Goal: Task Accomplishment & Management: Use online tool/utility

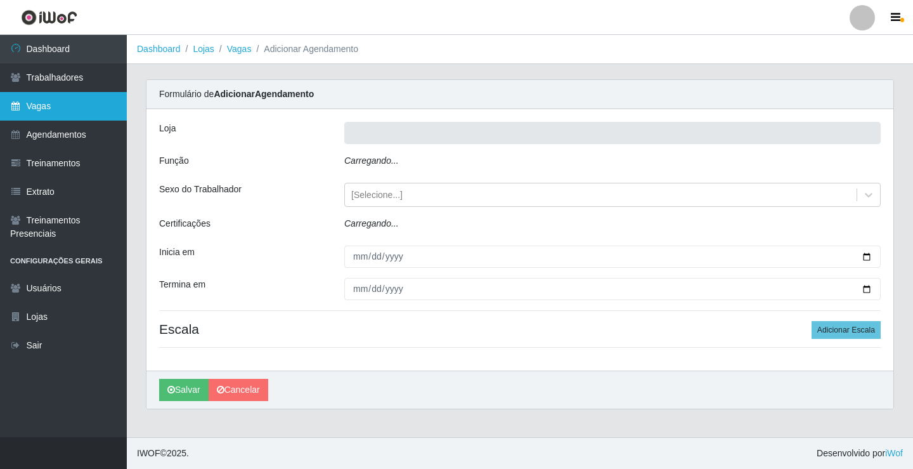
type input "Rede Econômico - Prata"
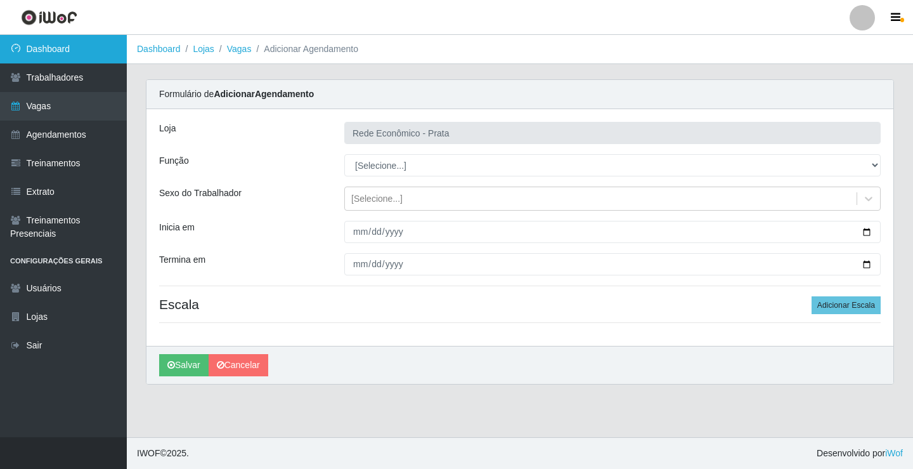
click at [77, 56] on link "Dashboard" at bounding box center [63, 49] width 127 height 29
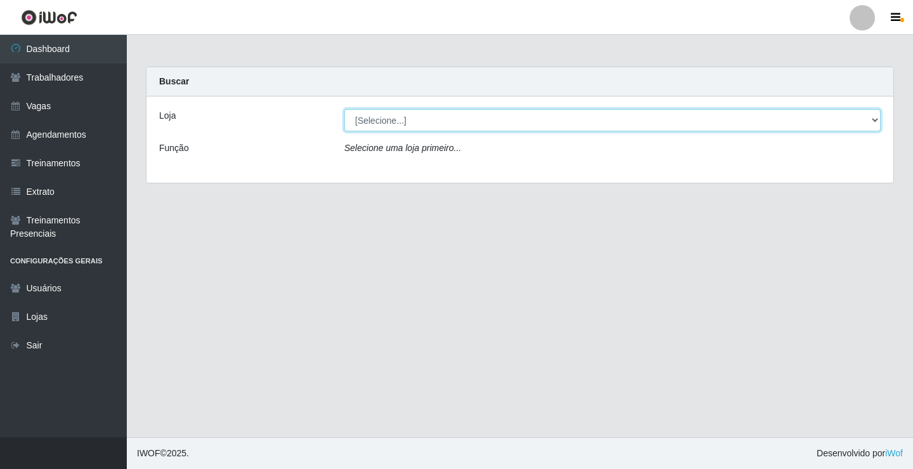
click at [877, 119] on select "[Selecione...] Rede Econômico - Prata" at bounding box center [612, 120] width 537 height 22
select select "192"
click at [344, 109] on select "[Selecione...] Rede Econômico - Prata" at bounding box center [612, 120] width 537 height 22
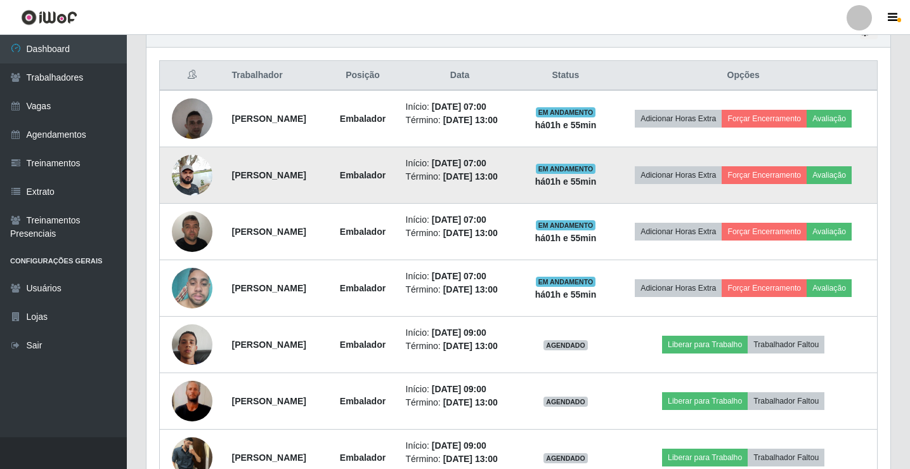
scroll to position [634, 0]
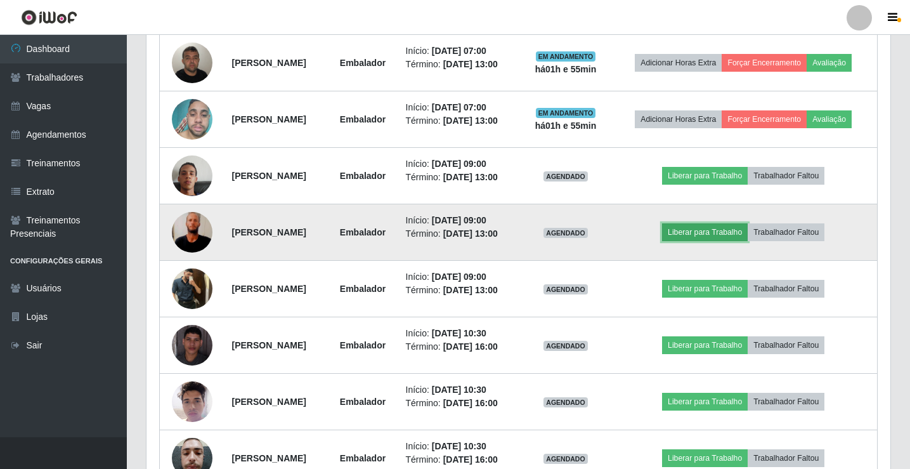
click at [748, 241] on button "Liberar para Trabalho" at bounding box center [705, 232] width 86 height 18
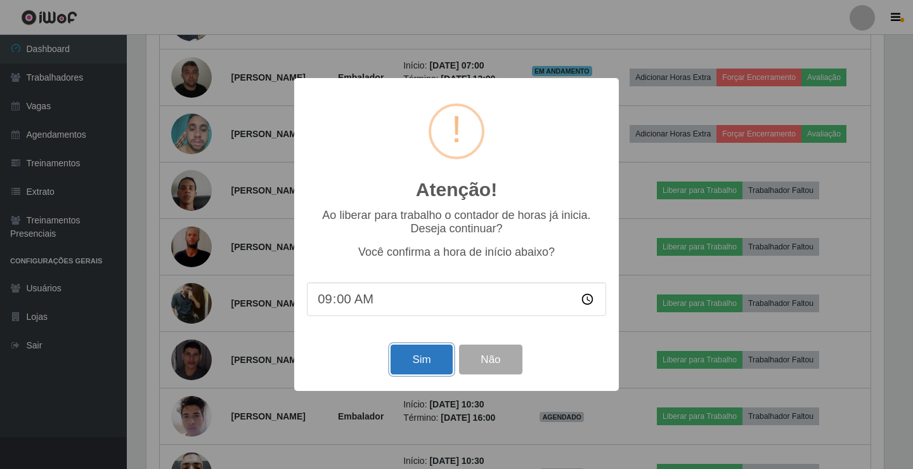
click at [436, 362] on button "Sim" at bounding box center [422, 359] width 62 height 30
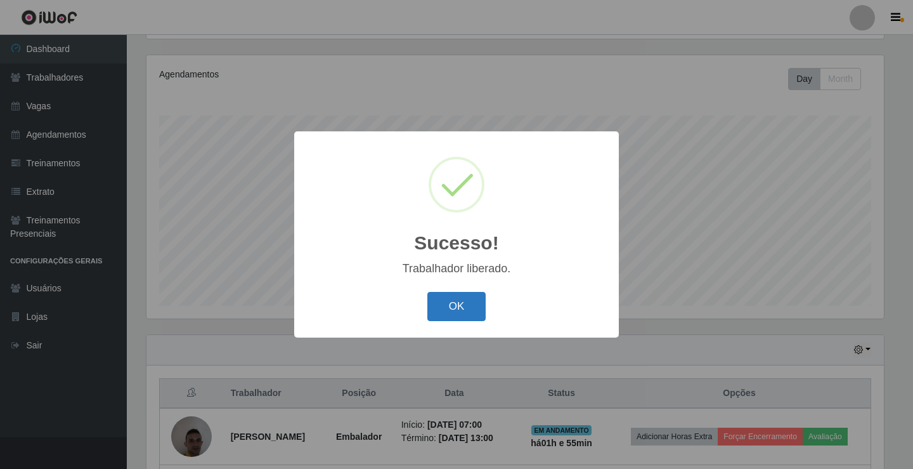
click at [462, 306] on button "OK" at bounding box center [456, 307] width 59 height 30
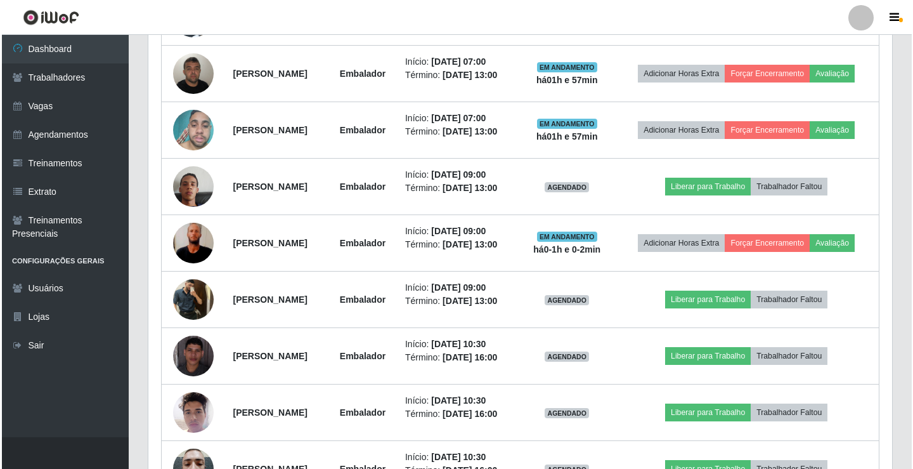
scroll to position [655, 0]
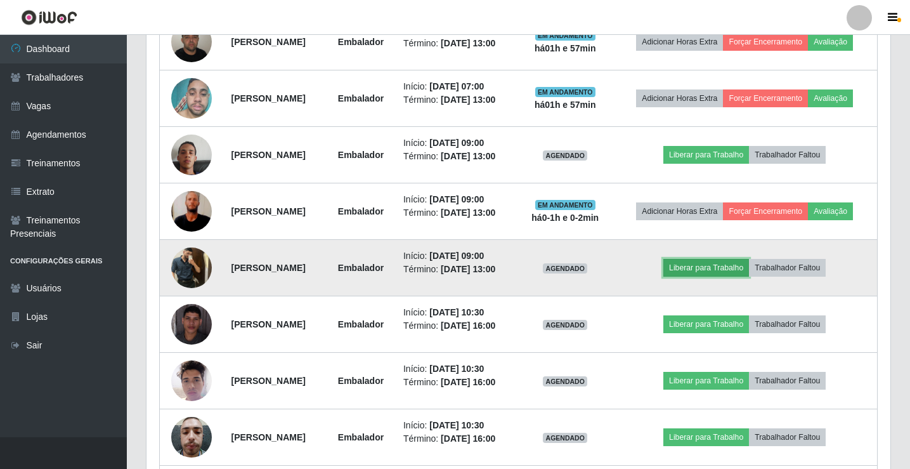
click at [712, 277] on button "Liberar para Trabalho" at bounding box center [706, 268] width 86 height 18
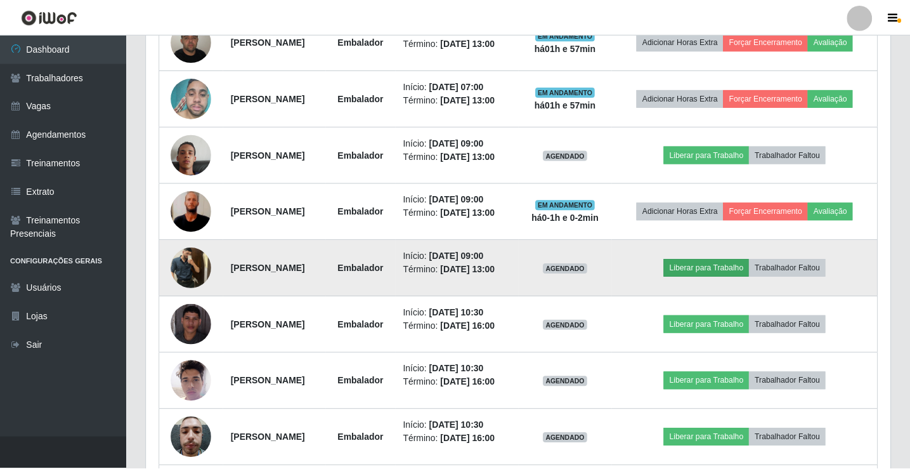
scroll to position [263, 738]
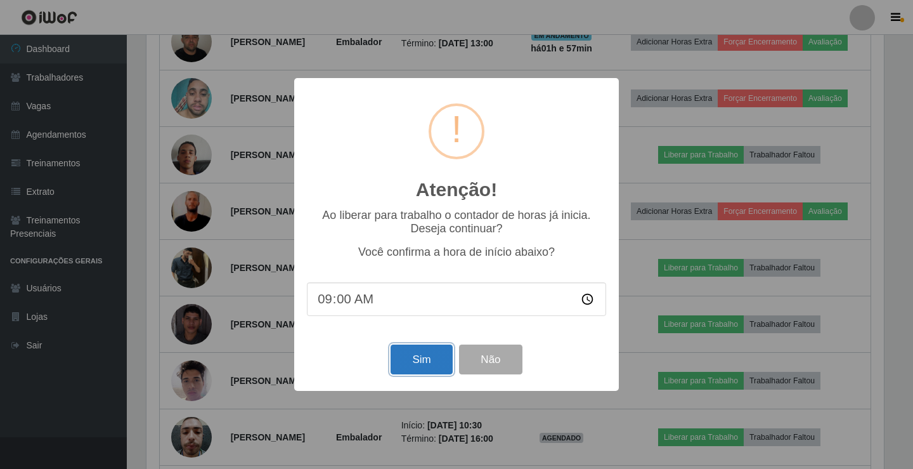
click at [438, 364] on button "Sim" at bounding box center [422, 359] width 62 height 30
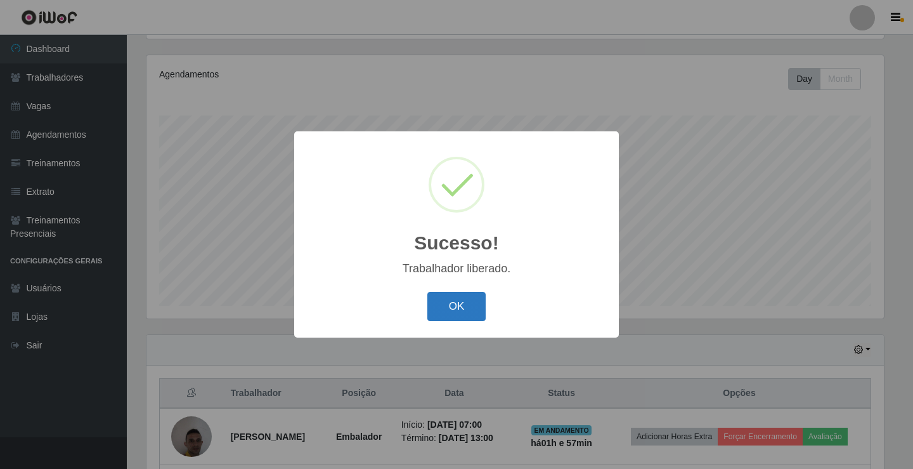
click at [445, 320] on button "OK" at bounding box center [456, 307] width 59 height 30
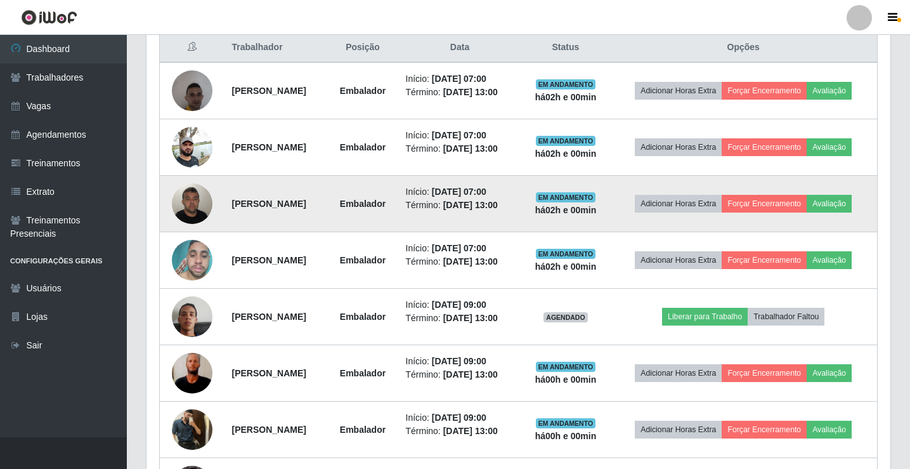
scroll to position [528, 0]
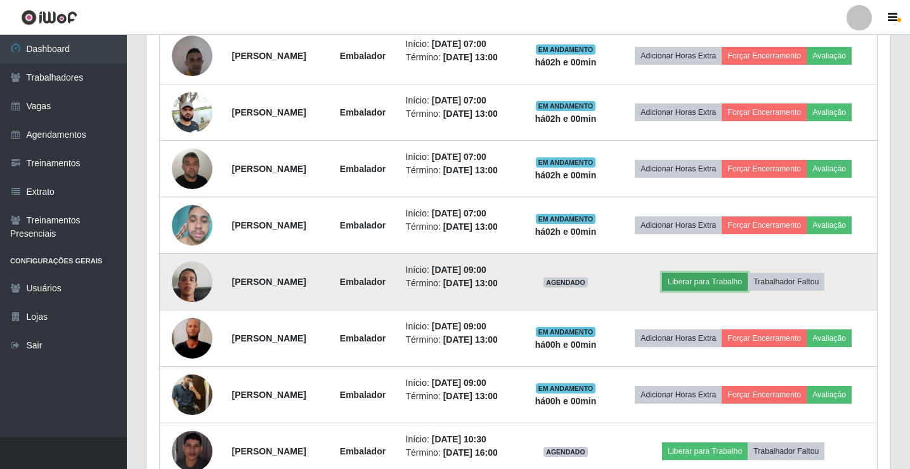
click at [748, 290] on button "Liberar para Trabalho" at bounding box center [705, 282] width 86 height 18
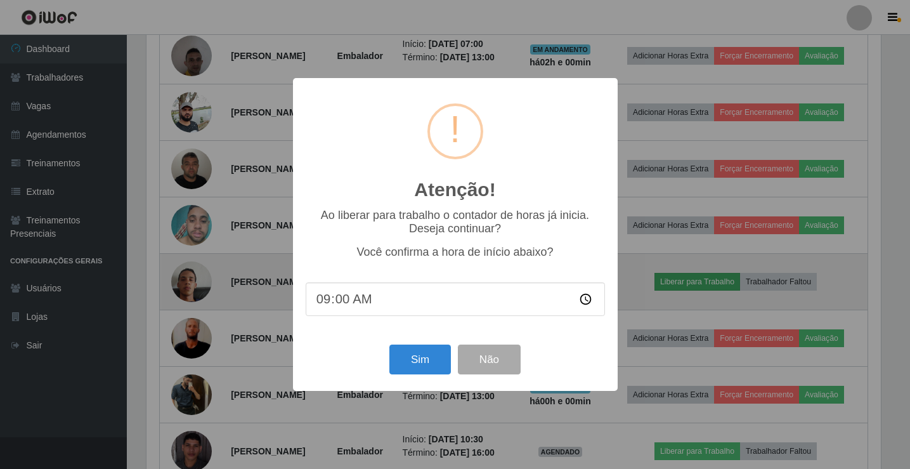
scroll to position [263, 738]
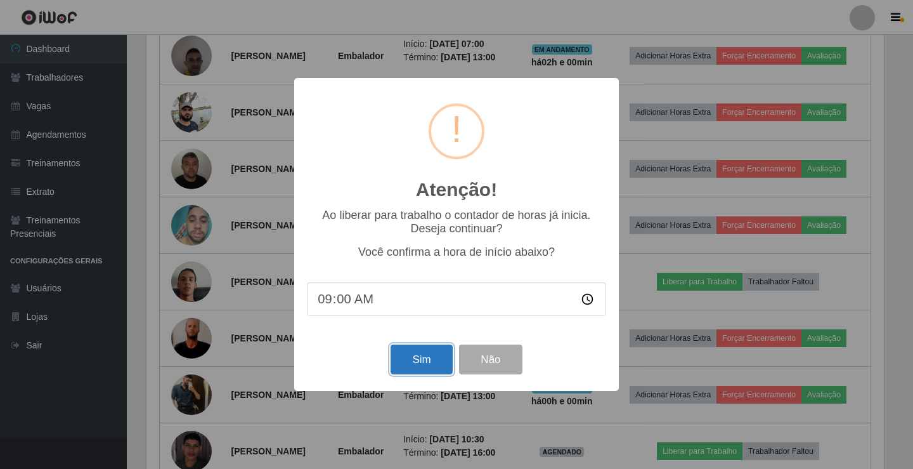
click at [405, 374] on button "Sim" at bounding box center [422, 359] width 62 height 30
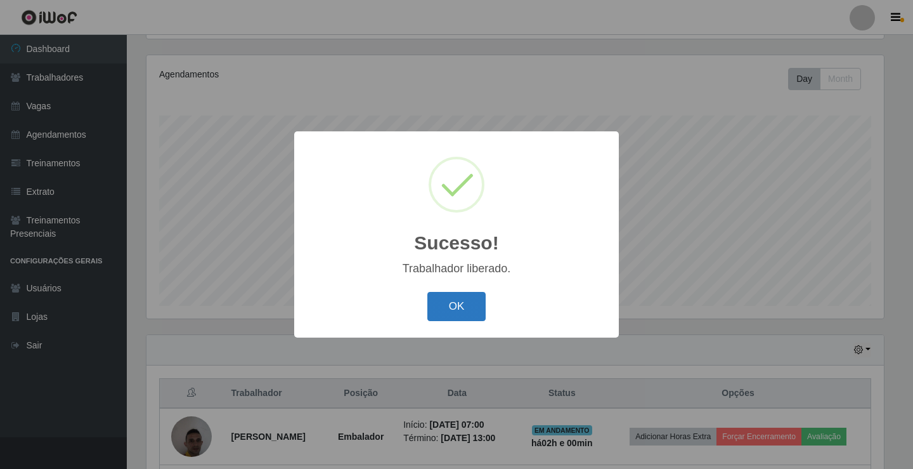
click at [472, 308] on button "OK" at bounding box center [456, 307] width 59 height 30
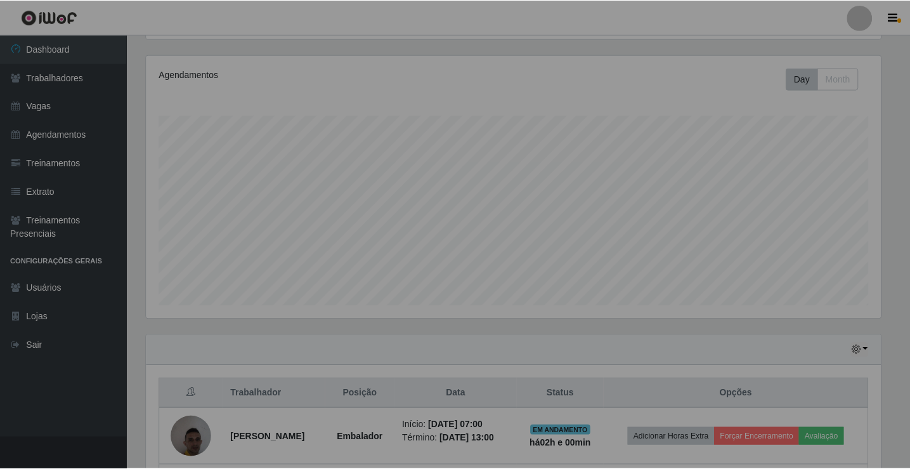
scroll to position [263, 744]
